Goal: Use online tool/utility: Use online tool/utility

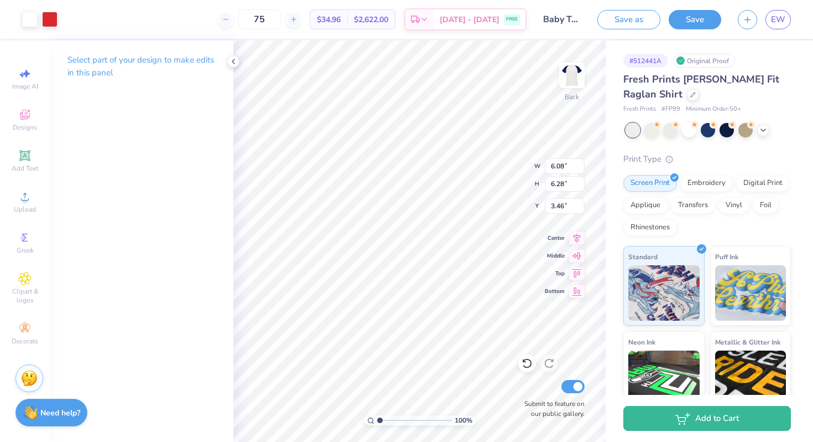
click at [17, 23] on div "Art colors" at bounding box center [29, 19] width 58 height 39
click at [30, 17] on div at bounding box center [29, 18] width 15 height 15
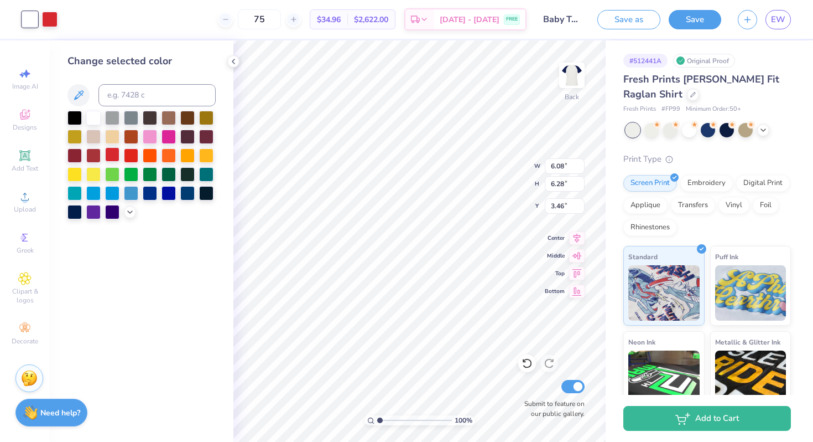
click at [110, 156] on div at bounding box center [112, 154] width 14 height 14
click at [522, 360] on icon at bounding box center [527, 362] width 11 height 11
click at [35, 28] on div "Art colors" at bounding box center [29, 19] width 58 height 39
click at [30, 23] on div at bounding box center [29, 18] width 15 height 15
click at [204, 195] on div at bounding box center [206, 192] width 14 height 14
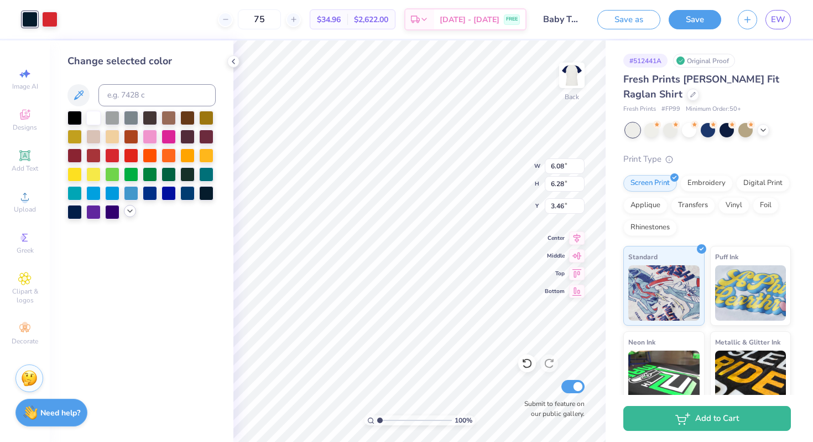
click at [129, 212] on icon at bounding box center [130, 210] width 9 height 9
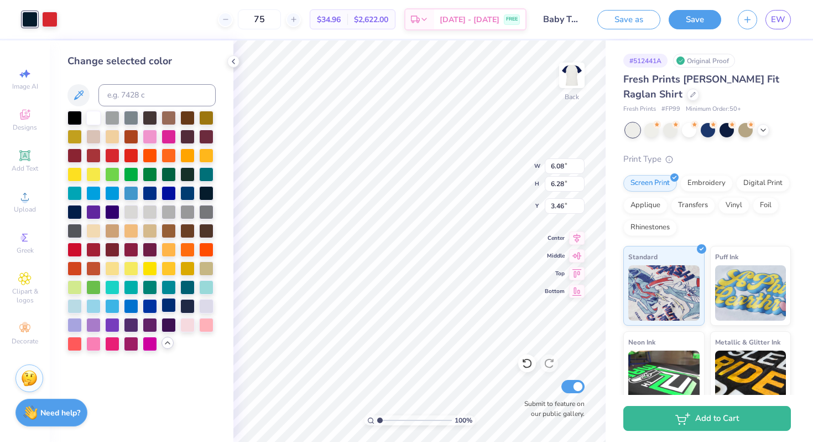
click at [170, 310] on div at bounding box center [169, 305] width 14 height 14
click at [55, 17] on div at bounding box center [49, 18] width 15 height 15
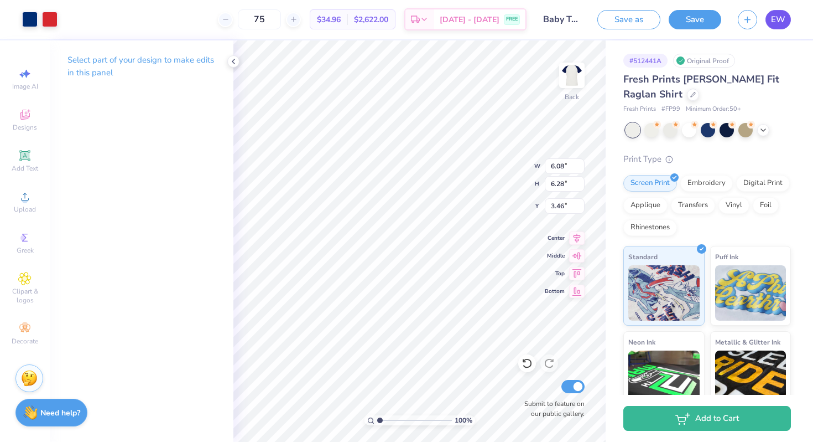
click at [777, 21] on span "EW" at bounding box center [778, 19] width 14 height 13
